Goal: Transaction & Acquisition: Purchase product/service

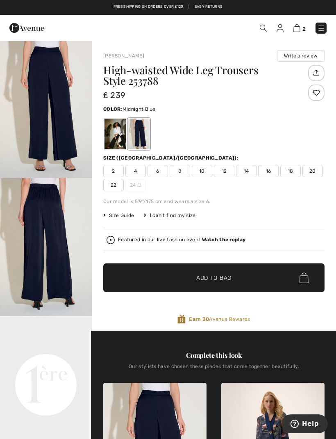
click at [122, 218] on span "Size Guide" at bounding box center [118, 215] width 31 height 7
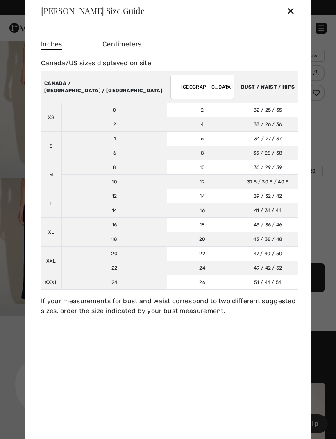
click at [167, 213] on td "16" at bounding box center [202, 210] width 71 height 14
click at [167, 211] on td "16" at bounding box center [202, 210] width 71 height 14
click at [177, 86] on select "[GEOGRAPHIC_DATA] [GEOGRAPHIC_DATA] [GEOGRAPHIC_DATA] [GEOGRAPHIC_DATA] [GEOGRA…" at bounding box center [203, 87] width 64 height 25
click at [174, 90] on select "[GEOGRAPHIC_DATA] [GEOGRAPHIC_DATA] [GEOGRAPHIC_DATA] [GEOGRAPHIC_DATA] [GEOGRA…" at bounding box center [203, 87] width 64 height 25
select select "uk"
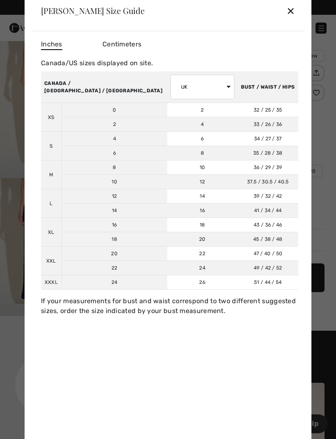
click at [292, 11] on div "✕" at bounding box center [291, 10] width 9 height 17
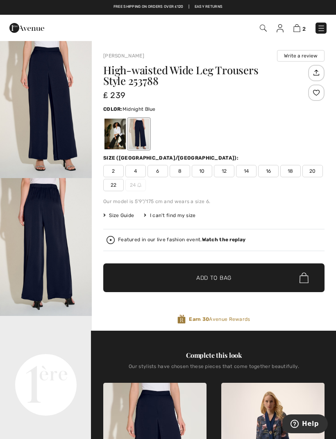
click at [135, 226] on div "High-waisted Wide Leg Trousers Style 253788 ₤ 239 Color: Midnight Blue Size (CA…" at bounding box center [214, 198] width 222 height 266
click at [128, 215] on span "Size Guide" at bounding box center [118, 215] width 31 height 7
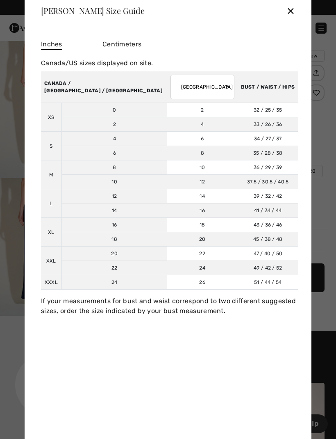
click at [174, 90] on select "[GEOGRAPHIC_DATA] [GEOGRAPHIC_DATA] [GEOGRAPHIC_DATA] [GEOGRAPHIC_DATA] [GEOGRA…" at bounding box center [203, 87] width 64 height 25
select select "uk"
click at [293, 18] on div "✕" at bounding box center [291, 10] width 9 height 17
